Goal: Book appointment/travel/reservation

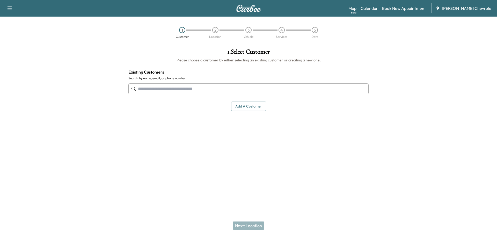
click at [376, 11] on link "Calendar" at bounding box center [369, 8] width 17 height 6
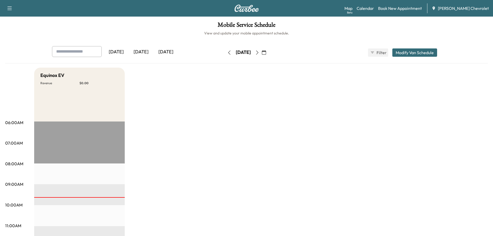
click at [258, 53] on icon "button" at bounding box center [257, 52] width 2 height 4
click at [268, 53] on button "button" at bounding box center [264, 52] width 9 height 8
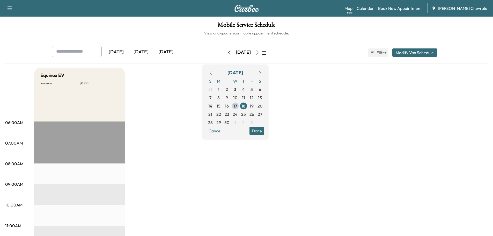
click at [259, 52] on icon "button" at bounding box center [257, 52] width 4 height 4
click at [268, 53] on button "button" at bounding box center [264, 52] width 9 height 8
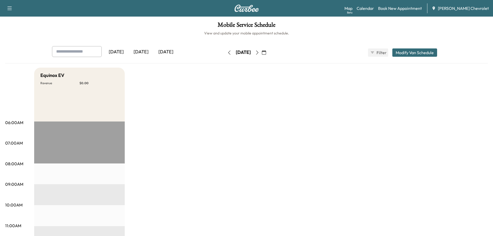
click at [259, 53] on icon "button" at bounding box center [257, 52] width 4 height 4
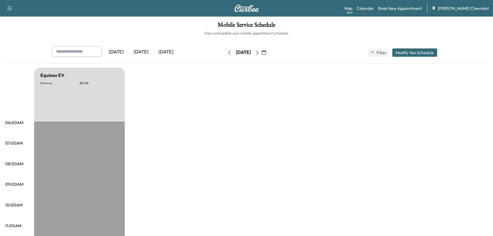
click at [259, 53] on icon "button" at bounding box center [257, 52] width 4 height 4
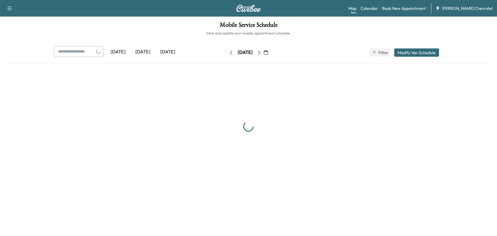
click at [261, 53] on icon "button" at bounding box center [259, 52] width 4 height 4
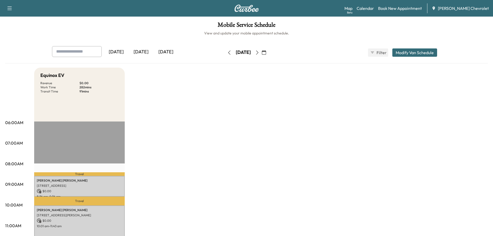
click at [259, 53] on icon "button" at bounding box center [257, 52] width 4 height 4
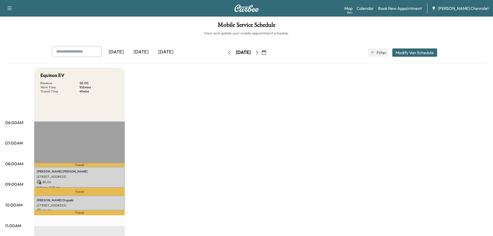
click at [259, 53] on icon "button" at bounding box center [257, 52] width 4 height 4
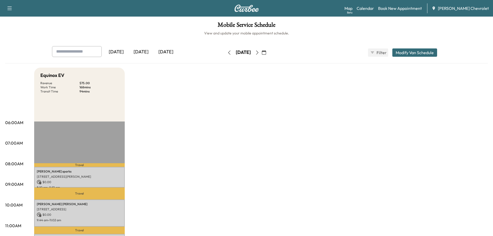
click at [262, 53] on button "button" at bounding box center [257, 52] width 9 height 8
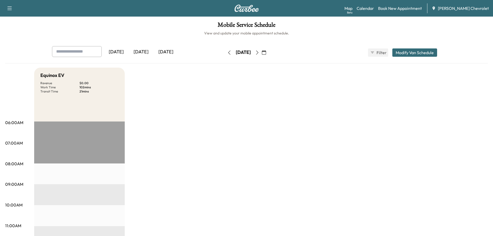
click at [259, 53] on icon "button" at bounding box center [257, 52] width 4 height 4
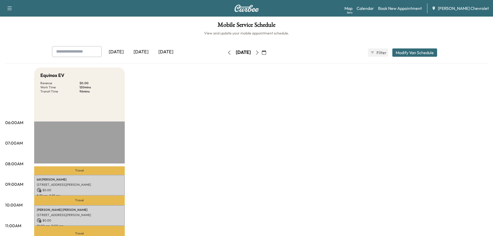
click at [259, 53] on icon "button" at bounding box center [257, 52] width 4 height 4
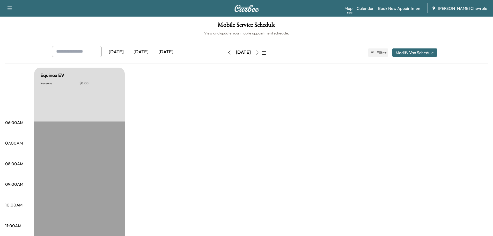
click at [262, 54] on button "button" at bounding box center [257, 52] width 9 height 8
click at [258, 54] on icon "button" at bounding box center [257, 52] width 2 height 4
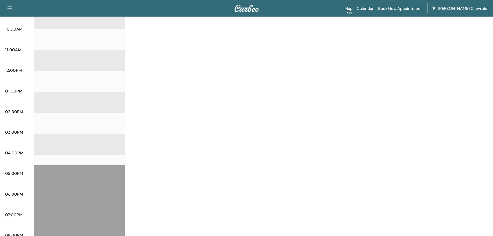
scroll to position [165, 0]
